Goal: Check status: Check status

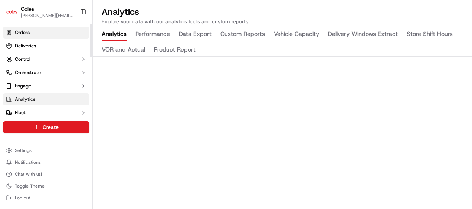
click at [34, 32] on link "Orders" at bounding box center [46, 33] width 87 height 12
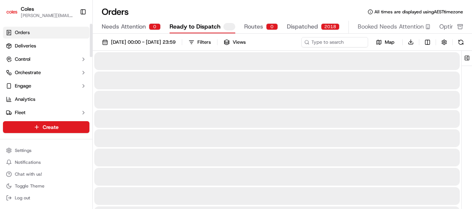
click at [174, 14] on div "Orders All times are displayed using AEST timezone" at bounding box center [283, 12] width 380 height 12
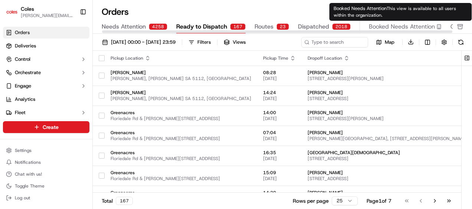
click at [396, 25] on span "Booked Needs Attention" at bounding box center [402, 26] width 66 height 9
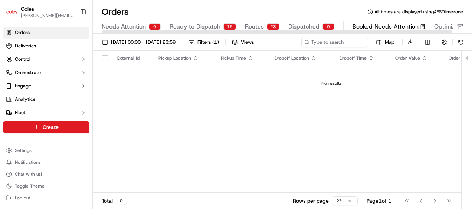
click at [293, 7] on div "Orders All times are displayed using AEST timezone" at bounding box center [283, 12] width 380 height 12
click at [209, 108] on div "External Id Pickup Location Pickup Time Dropoff Location Dropoff Time Order Val…" at bounding box center [332, 122] width 479 height 143
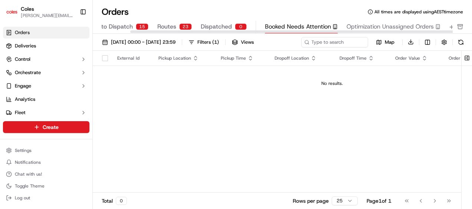
scroll to position [0, 88]
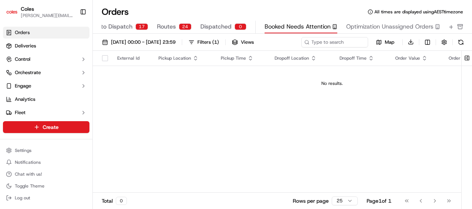
click at [266, 131] on div "External Id Pickup Location Pickup Time Dropoff Location Dropoff Time Order Val…" at bounding box center [332, 122] width 479 height 143
click at [261, 120] on div "External Id Pickup Location Pickup Time Dropoff Location Dropoff Time Order Val…" at bounding box center [332, 122] width 479 height 143
drag, startPoint x: 342, startPoint y: 117, endPoint x: 334, endPoint y: 117, distance: 7.8
click at [342, 117] on div "External Id Pickup Location Pickup Time Dropoff Location Dropoff Time Order Val…" at bounding box center [332, 122] width 479 height 143
click at [274, 113] on div "External Id Pickup Location Pickup Time Dropoff Location Dropoff Time Order Val…" at bounding box center [332, 122] width 479 height 143
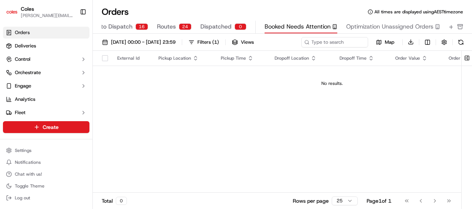
click at [248, 122] on div "External Id Pickup Location Pickup Time Dropoff Location Dropoff Time Order Val…" at bounding box center [332, 122] width 479 height 143
click at [290, 118] on div "External Id Pickup Location Pickup Time Dropoff Location Dropoff Time Order Val…" at bounding box center [332, 122] width 479 height 143
click at [257, 119] on div "External Id Pickup Location Pickup Time Dropoff Location Dropoff Time Order Val…" at bounding box center [332, 122] width 479 height 143
click at [242, 74] on td "No results." at bounding box center [332, 84] width 479 height 36
click at [189, 13] on div "Orders All times are displayed using AEST timezone" at bounding box center [283, 12] width 380 height 12
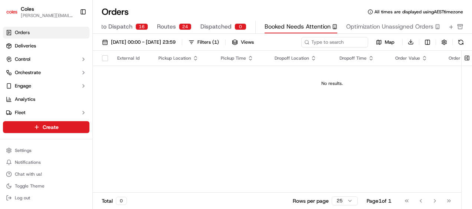
click at [263, 142] on div "External Id Pickup Location Pickup Time Dropoff Location Dropoff Time Order Val…" at bounding box center [332, 122] width 479 height 143
click at [222, 26] on span "Dispatched" at bounding box center [216, 26] width 31 height 9
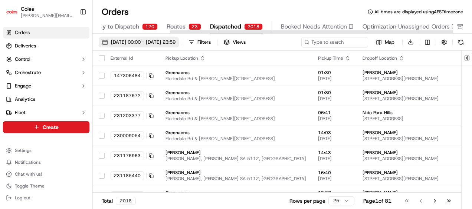
click at [163, 42] on span "01/09/2025 00:00 - 30/09/2025 23:59" at bounding box center [143, 42] width 65 height 7
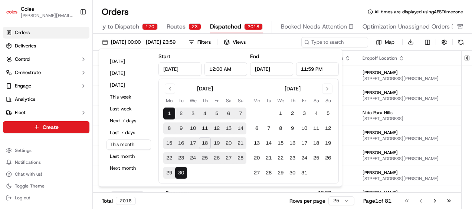
click at [224, 69] on input "12:00 AM" at bounding box center [226, 68] width 43 height 13
click at [193, 8] on div "Orders All times are displayed using AEST timezone" at bounding box center [283, 12] width 380 height 12
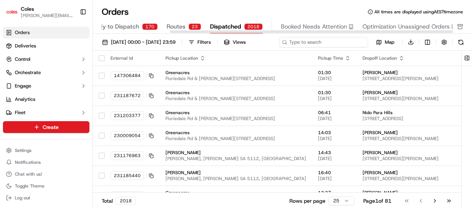
click at [333, 43] on input at bounding box center [323, 42] width 89 height 10
click at [319, 50] on div "01/09/2025 00:00 - 30/09/2025 23:59 Filters Views Map Download" at bounding box center [283, 44] width 380 height 14
click at [211, 41] on div "Filters" at bounding box center [204, 42] width 13 height 7
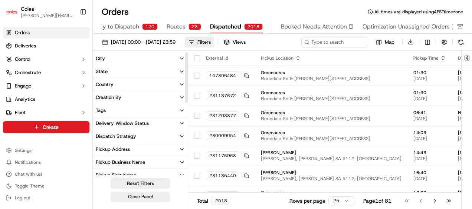
click at [127, 57] on button "City" at bounding box center [140, 58] width 95 height 13
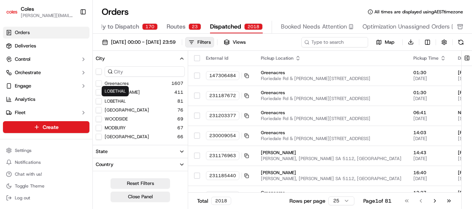
click at [99, 92] on button "Elizabeth" at bounding box center [99, 93] width 6 height 6
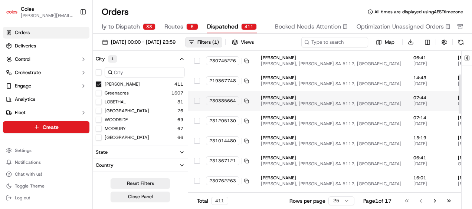
scroll to position [74, 0]
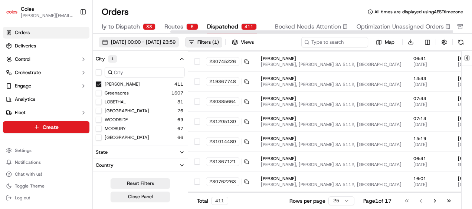
click at [176, 43] on span "01/09/2025 00:00 - 30/09/2025 23:59" at bounding box center [143, 42] width 65 height 7
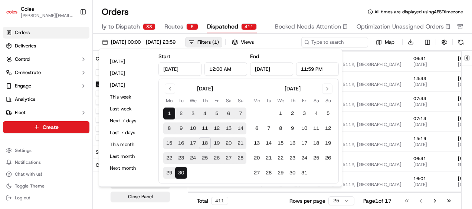
click at [194, 126] on button "10" at bounding box center [193, 129] width 12 height 12
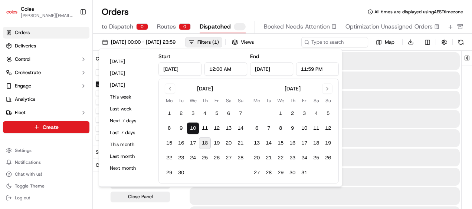
type input "Sep 10, 2025"
click at [298, 10] on div "Orders All times are displayed using AEST timezone" at bounding box center [283, 12] width 380 height 12
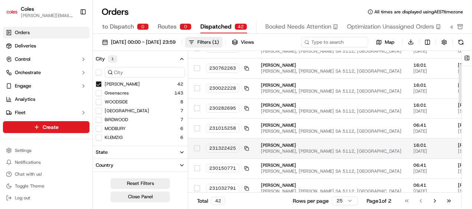
scroll to position [74, 0]
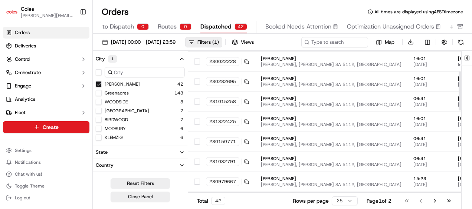
click at [182, 58] on icon "button" at bounding box center [181, 58] width 3 height 1
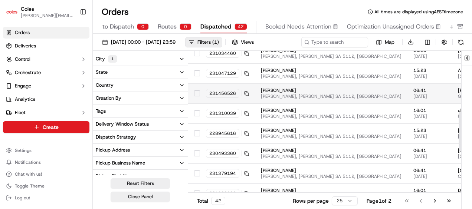
scroll to position [149, 0]
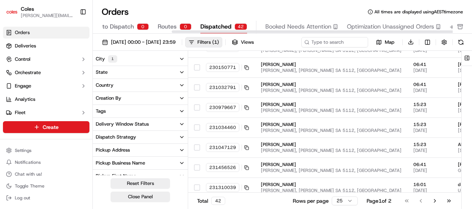
click at [169, 30] on div at bounding box center [277, 32] width 351 height 4
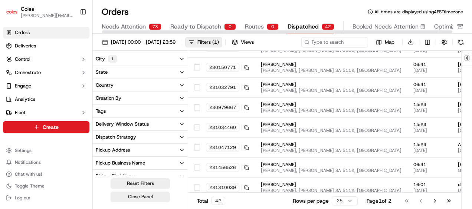
click at [198, 25] on span "Ready to Dispatch" at bounding box center [195, 26] width 51 height 9
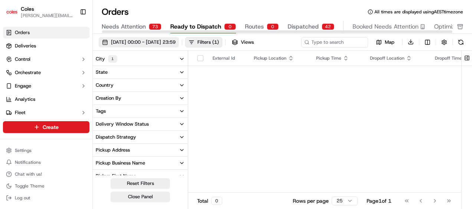
click at [157, 38] on button "10/09/2025 00:00 - 10/09/2025 23:59" at bounding box center [139, 42] width 80 height 10
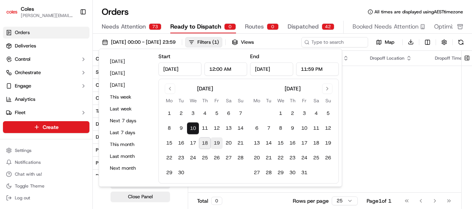
click at [215, 140] on button "19" at bounding box center [217, 144] width 12 height 12
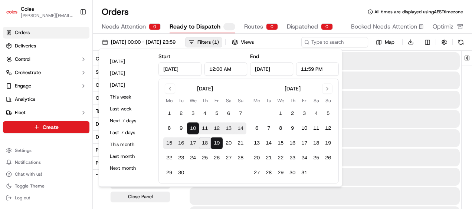
type input "Sep 19, 2025"
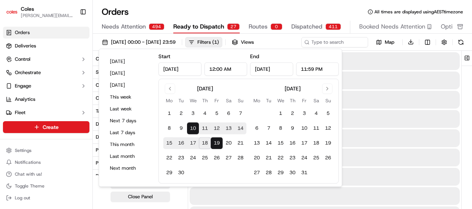
click at [299, 11] on div "Orders All times are displayed using AEST timezone" at bounding box center [283, 12] width 380 height 12
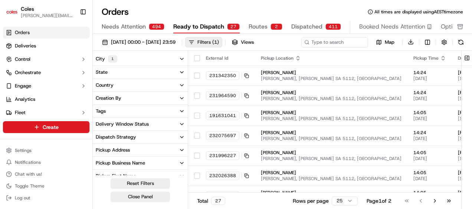
click at [219, 43] on div "Filters ( 1 )" at bounding box center [209, 42] width 22 height 7
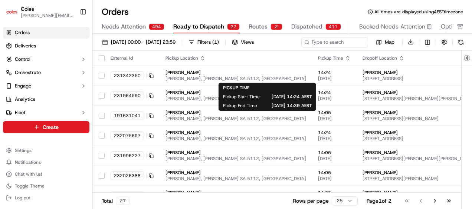
click at [318, 56] on div "Pickup Time" at bounding box center [334, 58] width 33 height 6
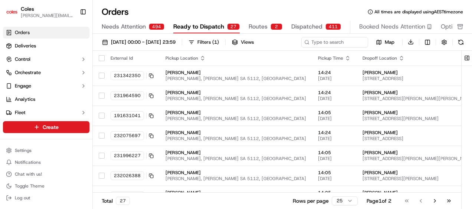
click at [318, 61] on div "Pickup Time" at bounding box center [334, 58] width 33 height 6
click at [345, 59] on icon "button" at bounding box center [348, 58] width 6 height 6
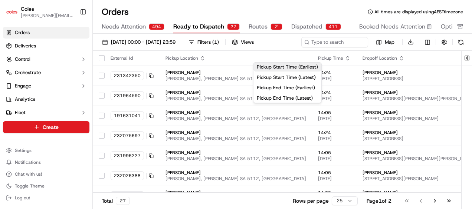
click at [279, 66] on button "Pickup Start Time (Earliest)" at bounding box center [288, 67] width 68 height 9
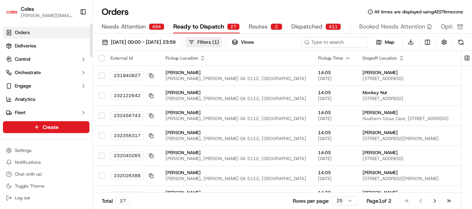
click at [219, 43] on div "Filters ( 1 )" at bounding box center [209, 42] width 22 height 7
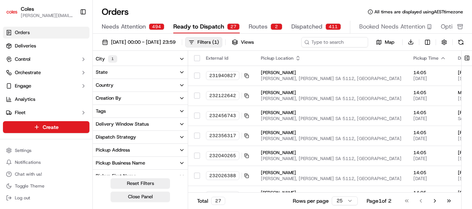
click at [167, 60] on button "City 1" at bounding box center [140, 58] width 95 height 13
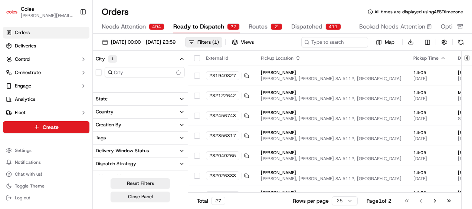
click at [100, 71] on button "button" at bounding box center [99, 72] width 6 height 6
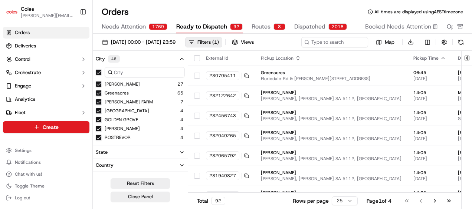
click at [301, 10] on div "Orders All times are displayed using AEST timezone" at bounding box center [283, 12] width 380 height 12
click at [151, 24] on div "1769" at bounding box center [158, 26] width 19 height 7
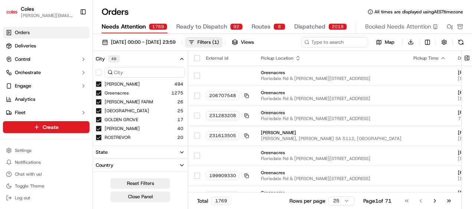
click at [180, 59] on icon "button" at bounding box center [182, 59] width 6 height 6
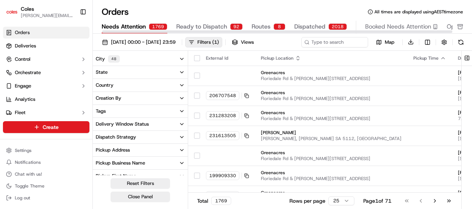
click at [243, 4] on div "Orders All times are displayed using AEST timezone Needs Attention 1769 Ready t…" at bounding box center [283, 104] width 380 height 209
click at [267, 6] on div "Orders All times are displayed using AEST timezone" at bounding box center [283, 12] width 380 height 12
click at [257, 14] on div "Orders All times are displayed using AEST timezone" at bounding box center [283, 12] width 380 height 12
click at [266, 29] on span "Routes" at bounding box center [261, 26] width 19 height 9
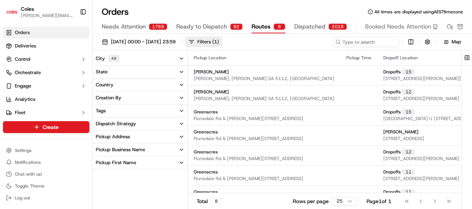
click at [219, 40] on span "( 1 )" at bounding box center [215, 42] width 7 height 7
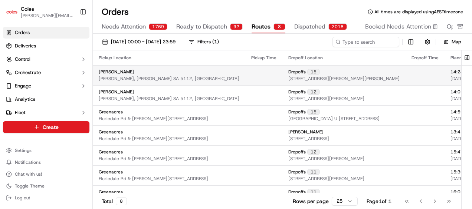
click at [212, 78] on div "Elizabeth Philip Hwy, Elizabeth SA 5112, Australia" at bounding box center [169, 75] width 141 height 13
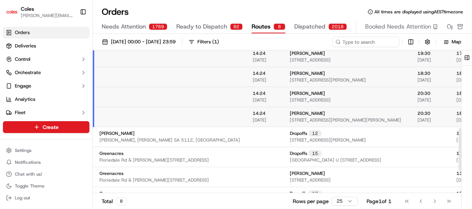
scroll to position [260, 0]
click at [316, 114] on div "rebekah Timperon 72 Kinkaid Rd, ELIZABETH EAST, SA 5112, AU" at bounding box center [348, 116] width 116 height 13
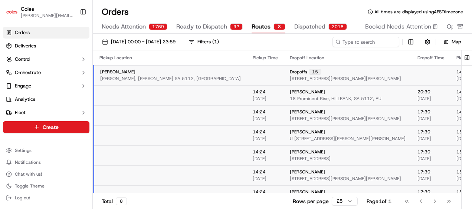
scroll to position [0, 37]
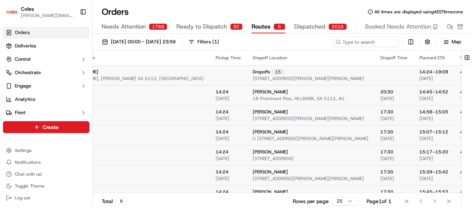
click at [183, 71] on td "Elizabeth Philip Hwy, Elizabeth SA 5112, Australia" at bounding box center [132, 75] width 153 height 20
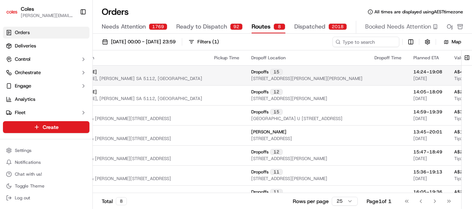
click at [208, 71] on td at bounding box center [226, 75] width 37 height 20
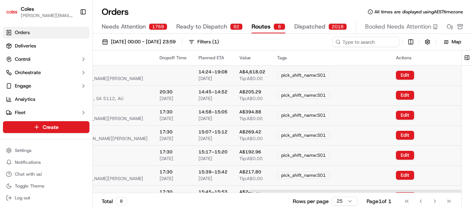
scroll to position [0, 270]
click at [409, 72] on button "Edit" at bounding box center [405, 75] width 18 height 9
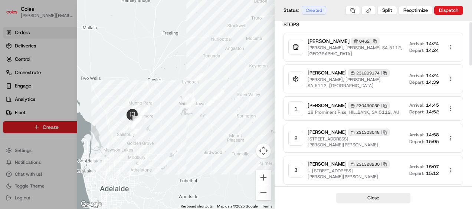
scroll to position [0, 0]
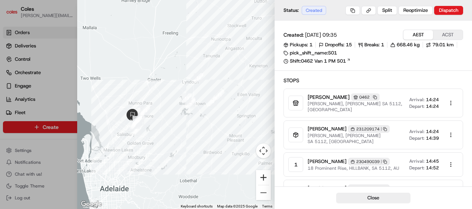
click at [264, 180] on button "Zoom in" at bounding box center [263, 177] width 15 height 15
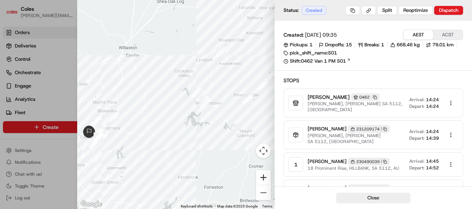
click at [263, 179] on button "Zoom in" at bounding box center [263, 177] width 15 height 15
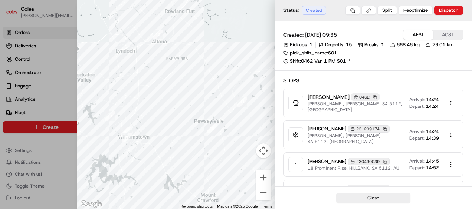
drag, startPoint x: 230, startPoint y: 120, endPoint x: 119, endPoint y: 157, distance: 116.7
click at [119, 157] on div at bounding box center [176, 104] width 198 height 209
click at [388, 196] on button "Close" at bounding box center [373, 198] width 74 height 10
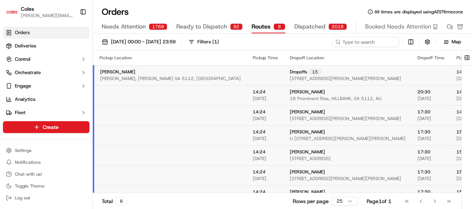
click at [212, 70] on div "Elizabeth Philip Hwy, Elizabeth SA 5112, Australia" at bounding box center [170, 75] width 141 height 13
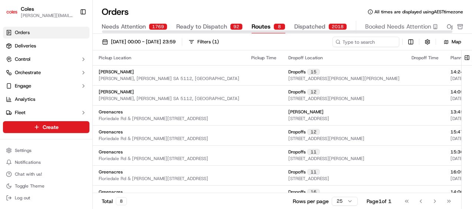
click at [212, 7] on div "Orders All times are displayed using AEST timezone" at bounding box center [283, 12] width 380 height 12
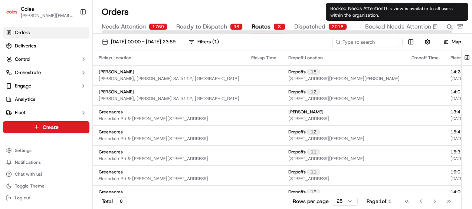
click at [378, 24] on span "Booked Needs Attention" at bounding box center [398, 26] width 66 height 9
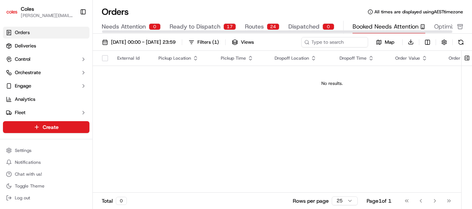
click at [224, 23] on button "Ready to Dispatch 17" at bounding box center [203, 27] width 66 height 13
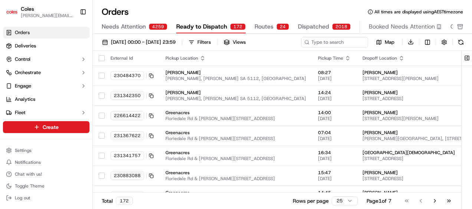
click at [217, 9] on div "Orders All times are displayed using AEST timezone" at bounding box center [283, 12] width 380 height 12
click at [30, 44] on span "Deliveries" at bounding box center [25, 46] width 21 height 7
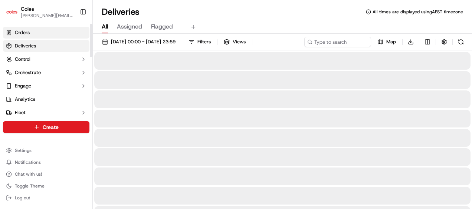
click at [39, 33] on link "Orders" at bounding box center [46, 33] width 87 height 12
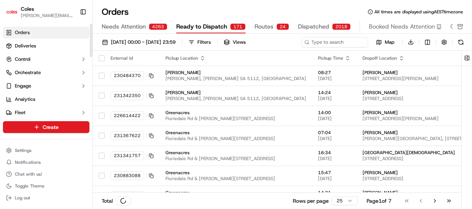
click at [36, 32] on link "Orders" at bounding box center [46, 33] width 87 height 12
click at [270, 25] on span "Routes" at bounding box center [264, 26] width 19 height 9
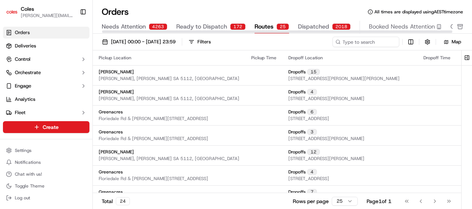
drag, startPoint x: 200, startPoint y: 10, endPoint x: 166, endPoint y: 12, distance: 33.5
click at [200, 10] on div "Orders All times are displayed using AEST timezone" at bounding box center [283, 12] width 380 height 12
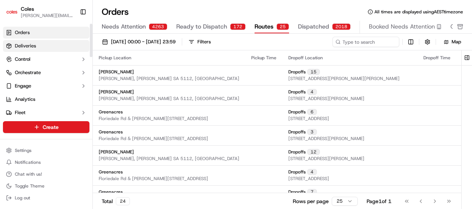
click at [29, 45] on span "Deliveries" at bounding box center [25, 46] width 21 height 7
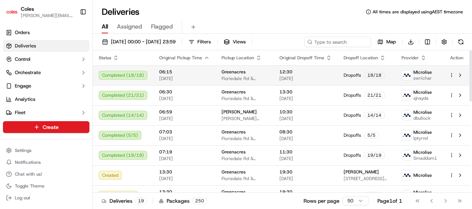
click at [192, 75] on div "06:15 18/09/2025" at bounding box center [184, 75] width 51 height 13
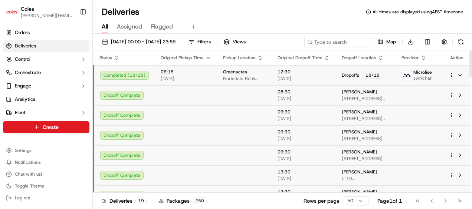
click at [204, 68] on td "06:15 18/09/2025" at bounding box center [186, 75] width 62 height 20
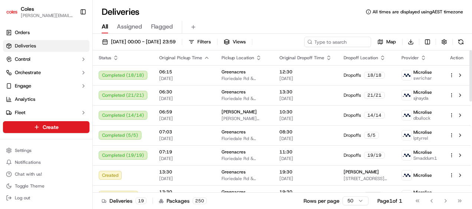
click at [257, 11] on div "Deliveries All times are displayed using AEST timezone" at bounding box center [283, 12] width 380 height 12
click at [432, 41] on html "Coles david.tavian@coles.com.au Toggle Sidebar Orders Deliveries Control Orches…" at bounding box center [236, 104] width 472 height 209
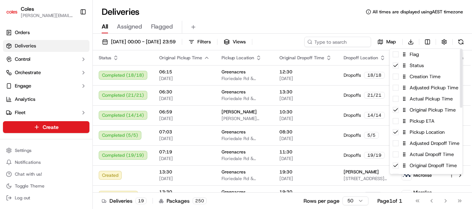
click at [440, 43] on html "Coles david.tavian@coles.com.au Toggle Sidebar Orders Deliveries Control Orches…" at bounding box center [236, 104] width 472 height 209
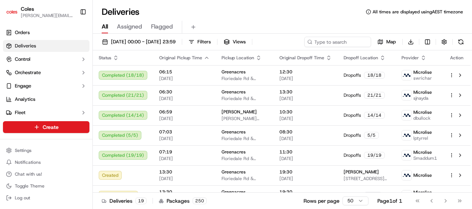
click at [440, 43] on button "button" at bounding box center [444, 42] width 10 height 10
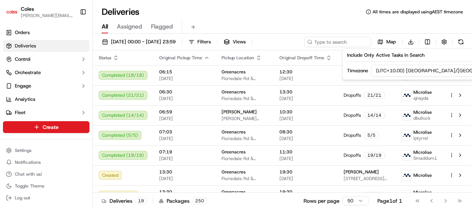
click at [432, 22] on div "All Assigned Flagged" at bounding box center [283, 27] width 380 height 13
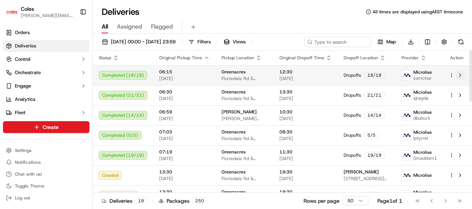
click at [463, 71] on button at bounding box center [460, 75] width 9 height 9
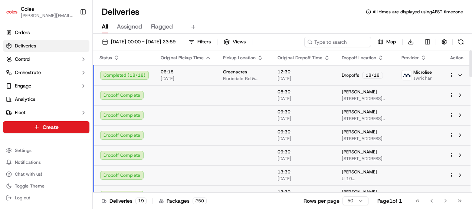
click at [452, 74] on html "Coles david.tavian@coles.com.au Toggle Sidebar Orders Deliveries Control Orches…" at bounding box center [236, 104] width 472 height 209
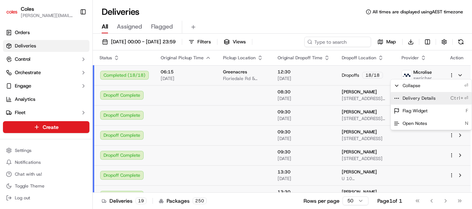
click at [434, 101] on div "Delivery Details Ctrl+⏎" at bounding box center [431, 98] width 81 height 13
click at [238, 10] on html "Coles david.tavian@coles.com.au Toggle Sidebar Orders Deliveries Control Orches…" at bounding box center [236, 104] width 472 height 209
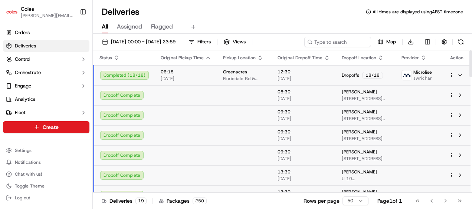
click at [203, 77] on span "18/09/2025" at bounding box center [186, 79] width 51 height 6
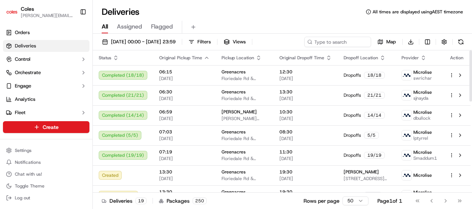
click at [264, 13] on div "Deliveries All times are displayed using AEST timezone" at bounding box center [283, 12] width 380 height 12
click at [431, 45] on html "Coles david.tavian@coles.com.au Toggle Sidebar Orders Deliveries Control Orches…" at bounding box center [236, 104] width 472 height 209
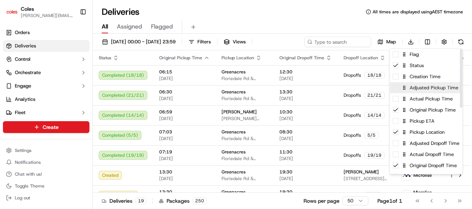
click at [397, 92] on div "Adjusted Pickup Time" at bounding box center [426, 87] width 73 height 11
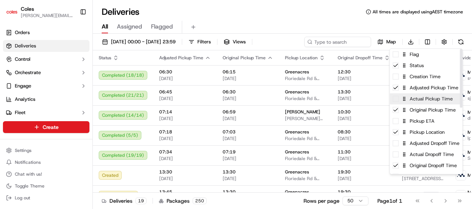
click at [398, 101] on span at bounding box center [396, 99] width 6 height 6
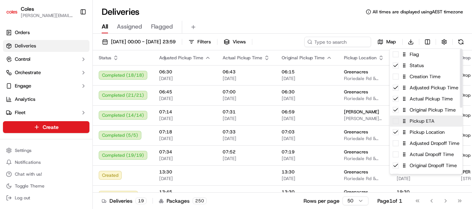
click at [399, 124] on div "Pickup ETA" at bounding box center [426, 121] width 73 height 11
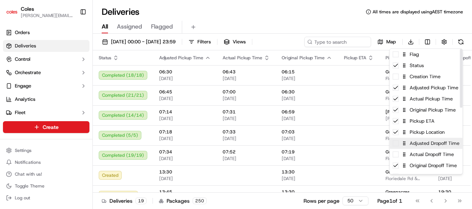
click at [396, 146] on span at bounding box center [396, 144] width 6 height 6
click at [396, 156] on span at bounding box center [396, 155] width 6 height 6
click at [350, 22] on html "Coles david.tavian@coles.com.au Toggle Sidebar Orders Deliveries Control Orches…" at bounding box center [236, 104] width 472 height 209
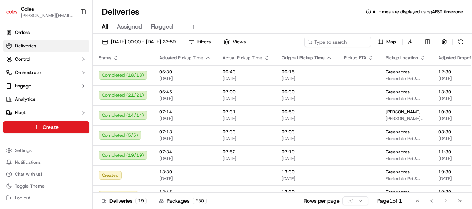
click at [251, 16] on div "Deliveries All times are displayed using AEST timezone" at bounding box center [283, 12] width 380 height 12
click at [258, 23] on div "All Assigned Flagged" at bounding box center [283, 27] width 380 height 13
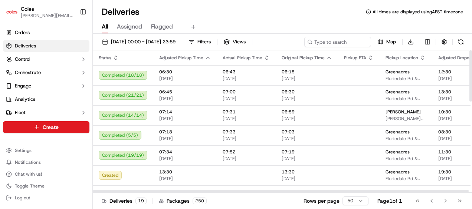
click at [332, 11] on div "Deliveries All times are displayed using AEST timezone" at bounding box center [283, 12] width 380 height 12
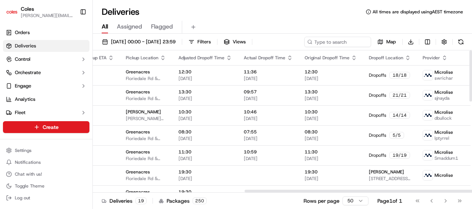
scroll to position [0, 275]
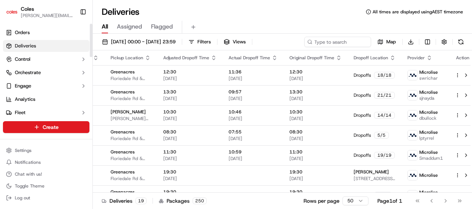
click at [250, 12] on div "Deliveries All times are displayed using AEST timezone" at bounding box center [283, 12] width 380 height 12
click at [319, 18] on div "All Assigned Flagged" at bounding box center [283, 26] width 380 height 16
click at [339, 23] on div "All Assigned Flagged" at bounding box center [283, 27] width 380 height 13
click at [316, 15] on div "Deliveries All times are displayed using AEST timezone" at bounding box center [283, 12] width 380 height 12
click at [250, 13] on div "Deliveries All times are displayed using AEST timezone" at bounding box center [283, 12] width 380 height 12
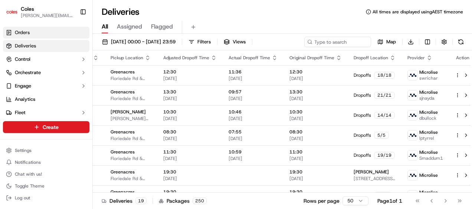
click at [280, 16] on div "Deliveries All times are displayed using AEST timezone" at bounding box center [283, 12] width 380 height 12
click at [31, 46] on span "Deliveries" at bounding box center [25, 46] width 21 height 7
click at [260, 19] on div "All Assigned Flagged" at bounding box center [283, 26] width 380 height 16
click at [287, 43] on div "18/09/2025 00:00 - 18/09/2025 23:59 Filters Views Map Download" at bounding box center [283, 44] width 380 height 14
click at [288, 43] on div "18/09/2025 00:00 - 18/09/2025 23:59 Filters Views Map Download" at bounding box center [283, 44] width 380 height 14
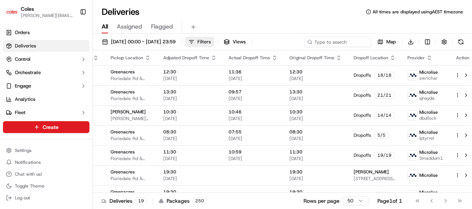
click at [211, 42] on span "Filters" at bounding box center [204, 42] width 13 height 7
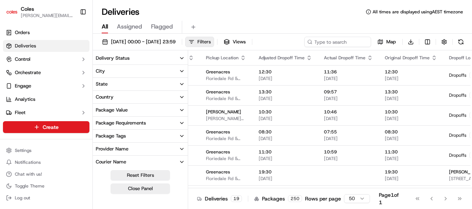
click at [211, 41] on span "Filters" at bounding box center [204, 42] width 13 height 7
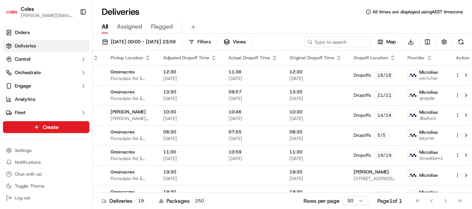
click at [286, 41] on div "18/09/2025 00:00 - 18/09/2025 23:59 Filters Views Map Download" at bounding box center [283, 44] width 380 height 14
click at [313, 18] on div "All Assigned Flagged" at bounding box center [283, 26] width 380 height 16
click at [309, 15] on div "Deliveries All times are displayed using AEST timezone" at bounding box center [283, 12] width 380 height 12
click at [245, 5] on div "Deliveries All times are displayed using AEST timezone All Assigned Flagged 18/…" at bounding box center [283, 104] width 380 height 209
click at [249, 18] on div "All Assigned Flagged" at bounding box center [283, 26] width 380 height 16
